Goal: Contribute content: Add original content to the website for others to see

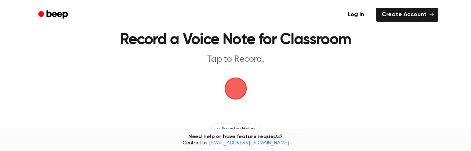
scroll to position [37, 0]
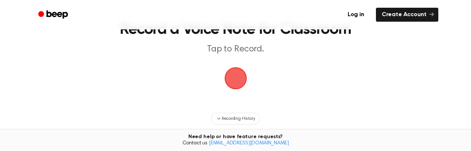
click at [240, 80] on span "button" at bounding box center [235, 78] width 29 height 29
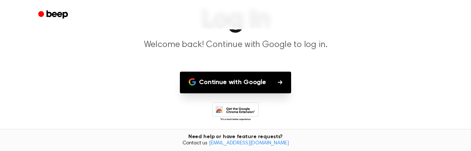
scroll to position [69, 0]
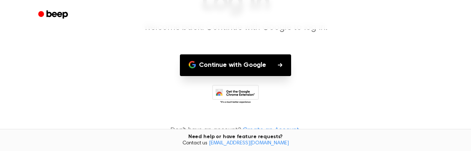
click at [251, 61] on button "Continue with Google" at bounding box center [235, 65] width 111 height 22
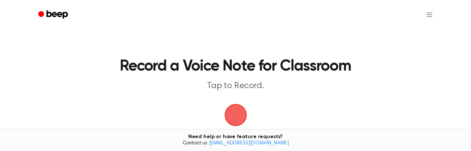
click at [234, 115] on span "button" at bounding box center [235, 115] width 36 height 36
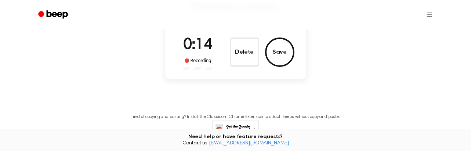
scroll to position [50, 0]
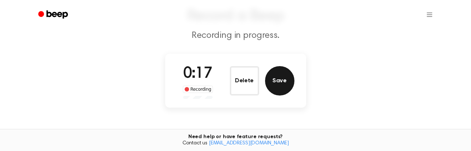
click at [280, 83] on button "Save" at bounding box center [279, 80] width 29 height 29
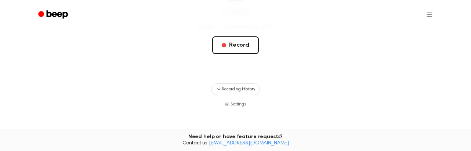
scroll to position [158, 0]
click at [245, 89] on span "Recording History" at bounding box center [238, 89] width 33 height 7
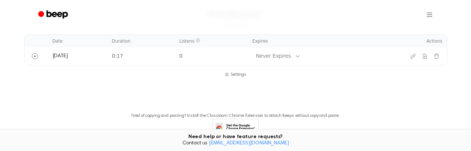
scroll to position [268, 0]
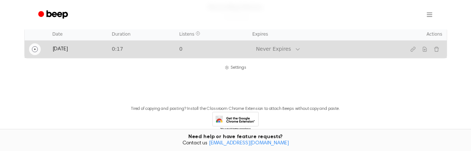
click at [34, 49] on icon "Play" at bounding box center [35, 49] width 6 height 6
